Goal: Check status: Check status

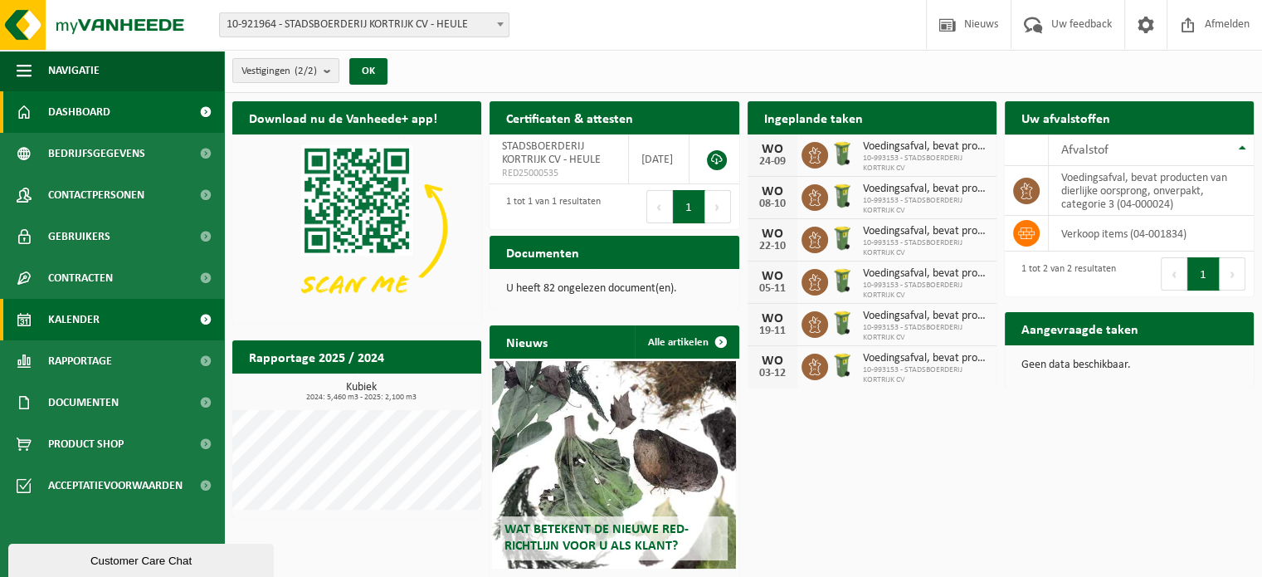
click at [66, 318] on span "Kalender" at bounding box center [73, 319] width 51 height 41
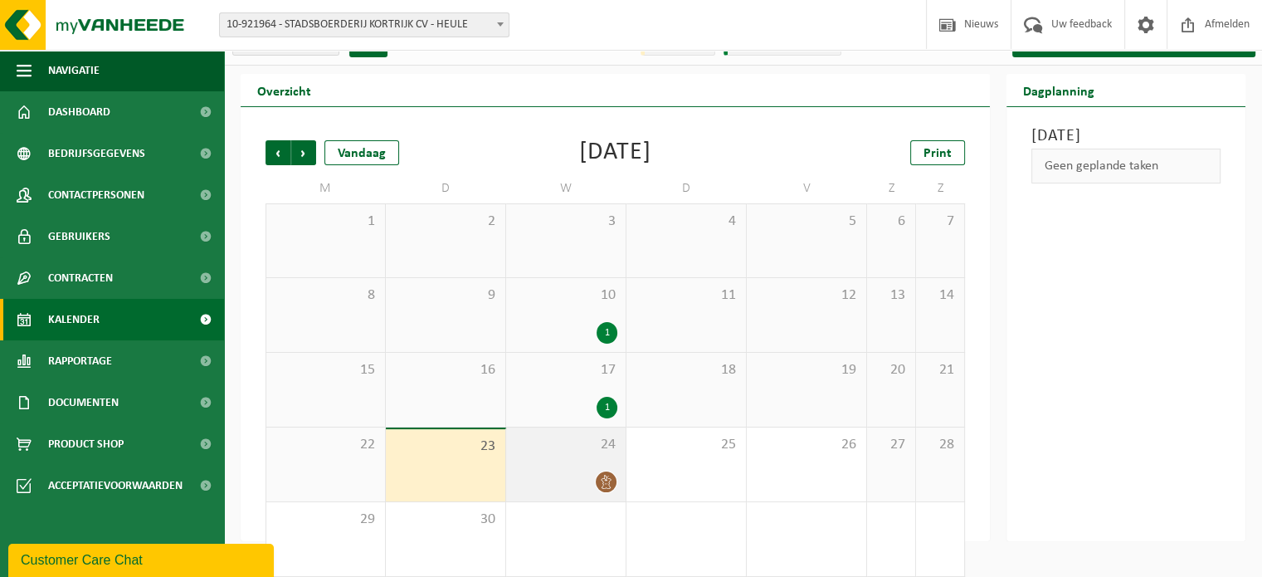
scroll to position [43, 0]
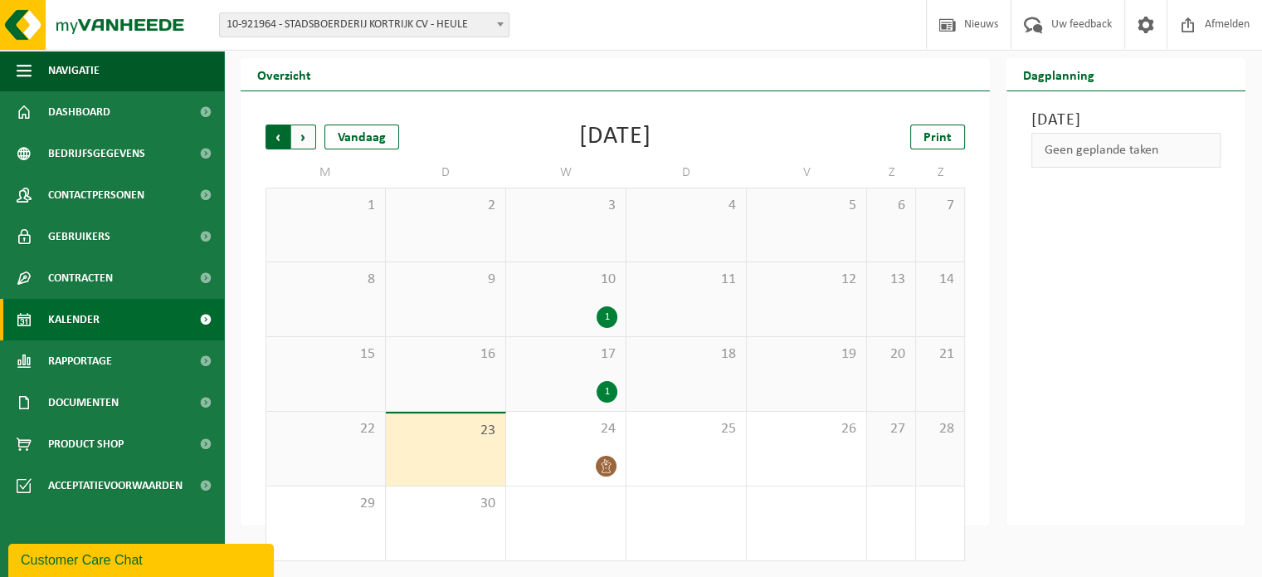
click at [301, 141] on span "Volgende" at bounding box center [303, 136] width 25 height 25
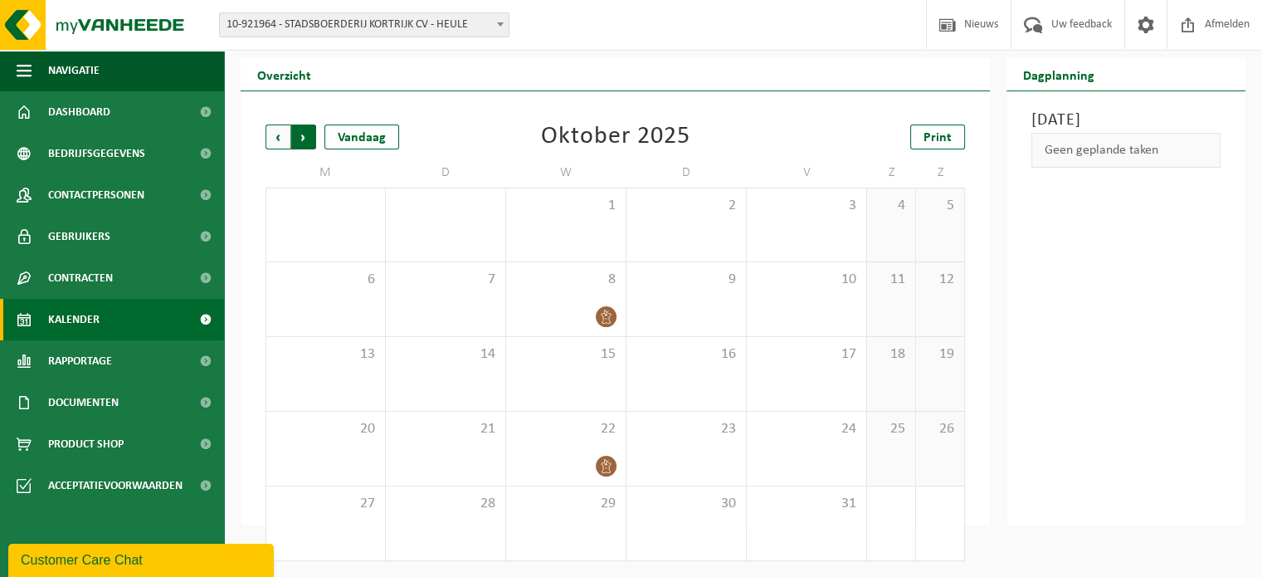
click at [276, 139] on span "Vorige" at bounding box center [277, 136] width 25 height 25
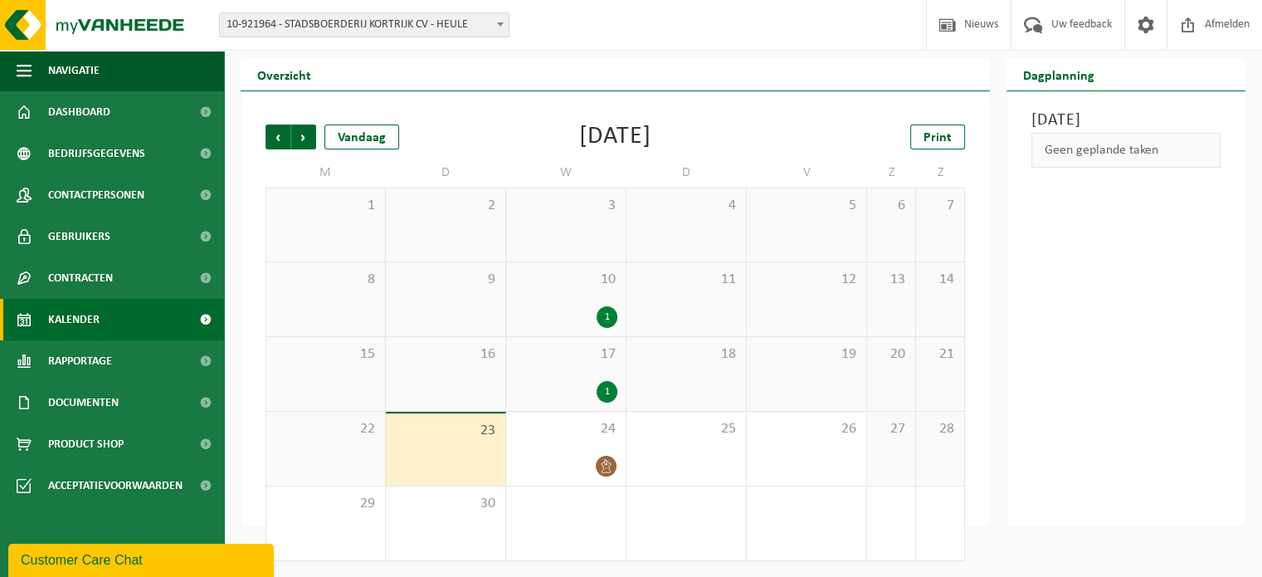
click at [604, 393] on div "1" at bounding box center [606, 392] width 21 height 22
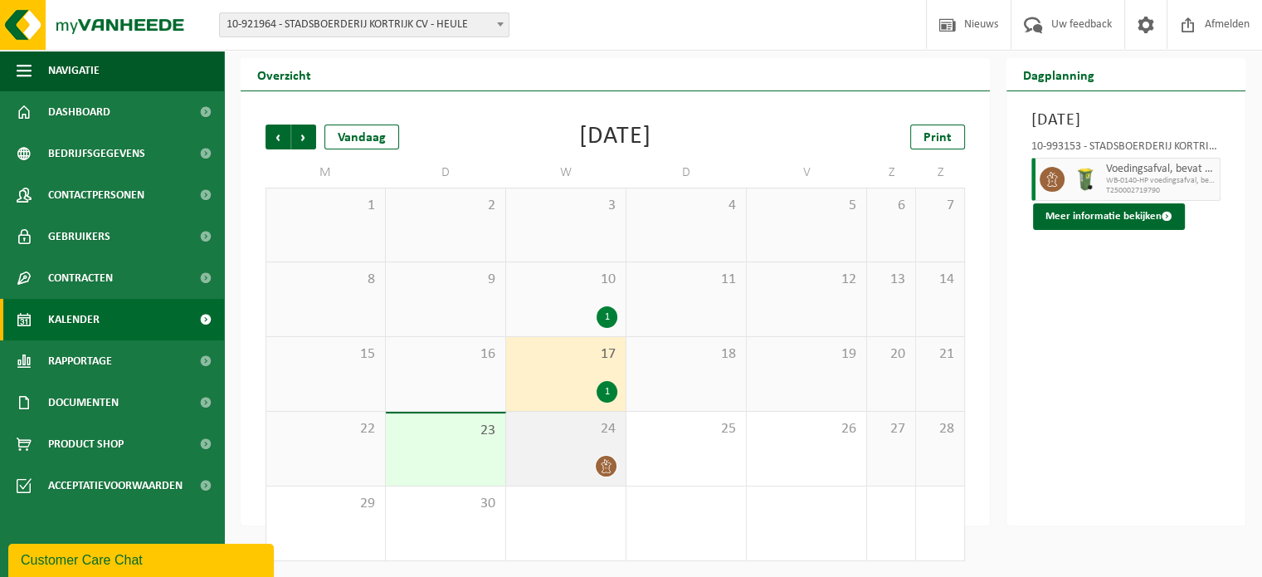
click at [611, 467] on icon at bounding box center [606, 466] width 14 height 14
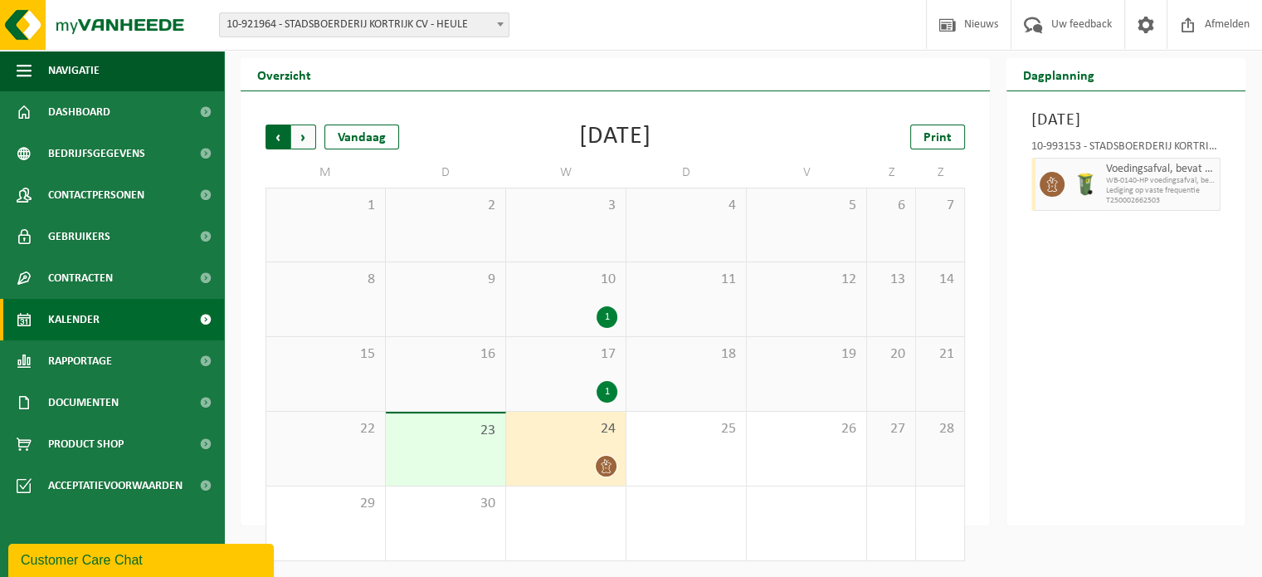
click at [304, 140] on span "Volgende" at bounding box center [303, 136] width 25 height 25
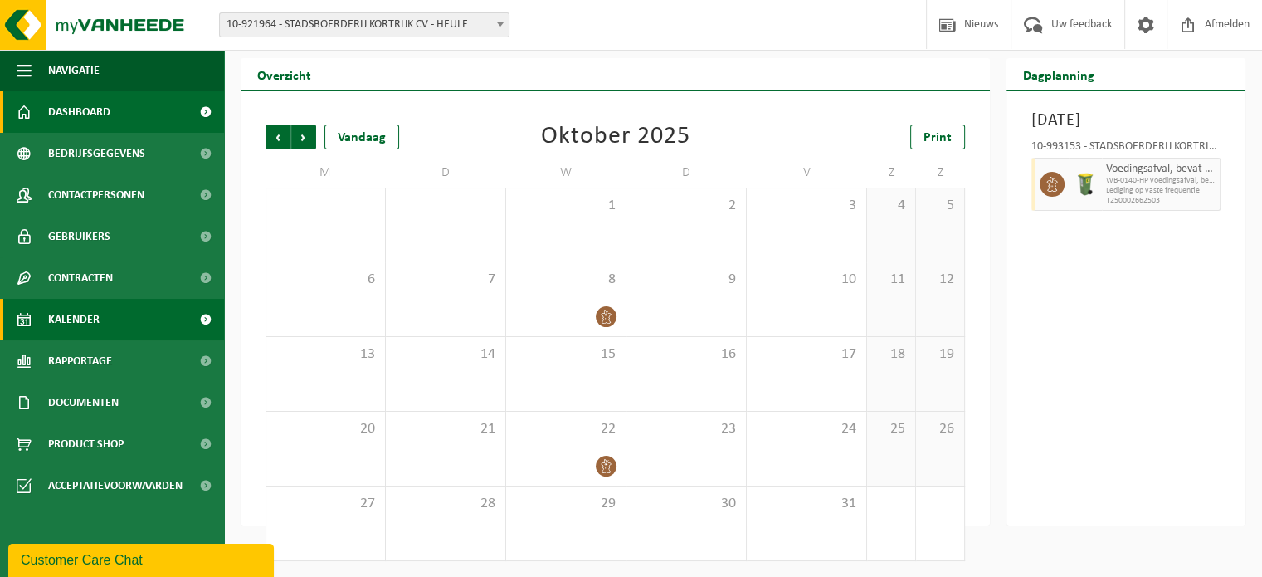
click at [56, 125] on span "Dashboard" at bounding box center [79, 111] width 62 height 41
